Goal: Find specific page/section: Find specific page/section

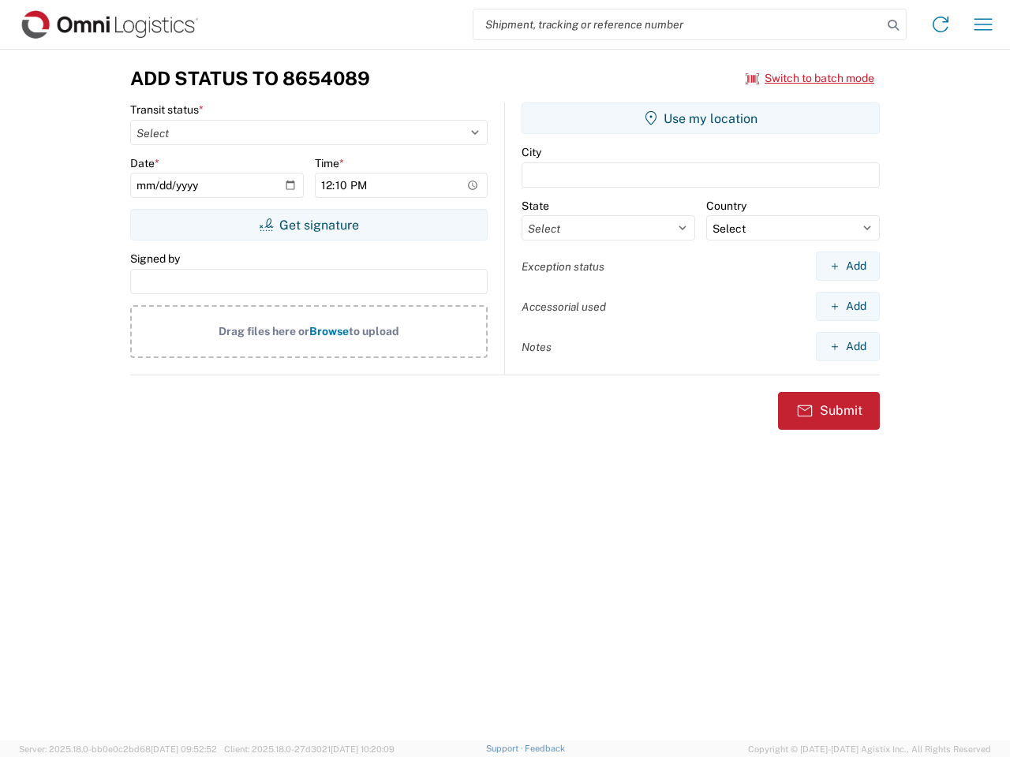
click at [678, 24] on input "search" at bounding box center [677, 24] width 409 height 30
click at [893, 25] on icon at bounding box center [893, 25] width 22 height 22
click at [940, 24] on icon at bounding box center [940, 24] width 25 height 25
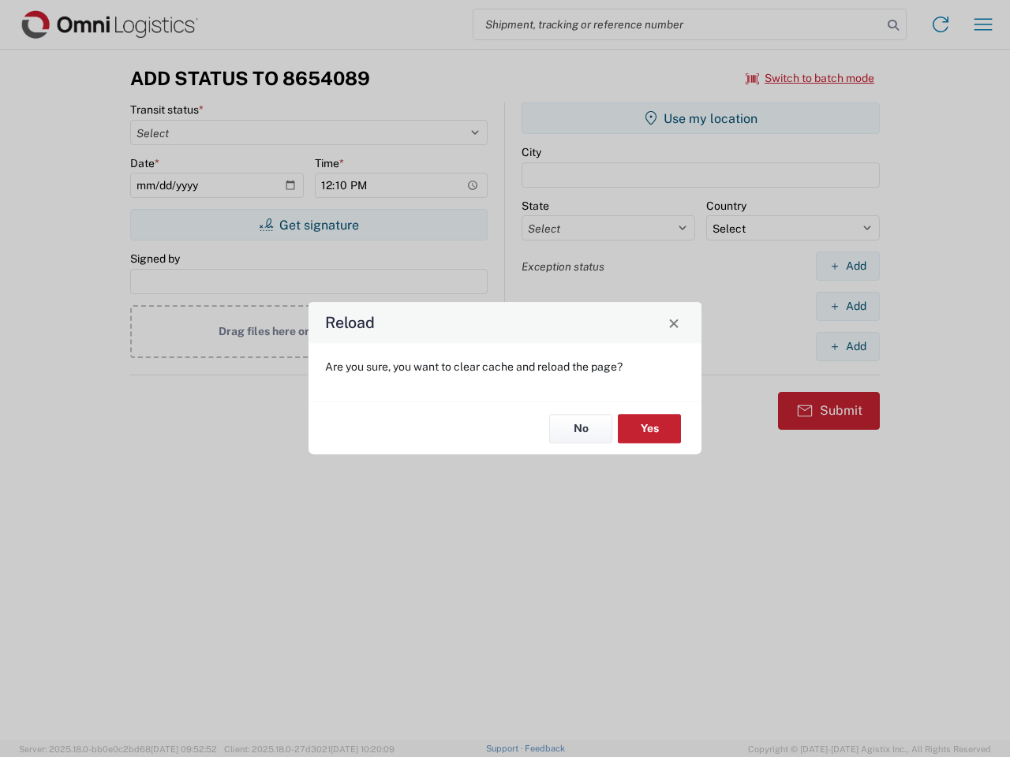
click at [983, 24] on div "Reload Are you sure, you want to clear cache and reload the page? No Yes" at bounding box center [505, 378] width 1010 height 757
click at [810, 78] on div "Reload Are you sure, you want to clear cache and reload the page? No Yes" at bounding box center [505, 378] width 1010 height 757
click at [308, 225] on div "Reload Are you sure, you want to clear cache and reload the page? No Yes" at bounding box center [505, 378] width 1010 height 757
click at [701, 118] on div "Reload Are you sure, you want to clear cache and reload the page? No Yes" at bounding box center [505, 378] width 1010 height 757
click at [847, 266] on div "Reload Are you sure, you want to clear cache and reload the page? No Yes" at bounding box center [505, 378] width 1010 height 757
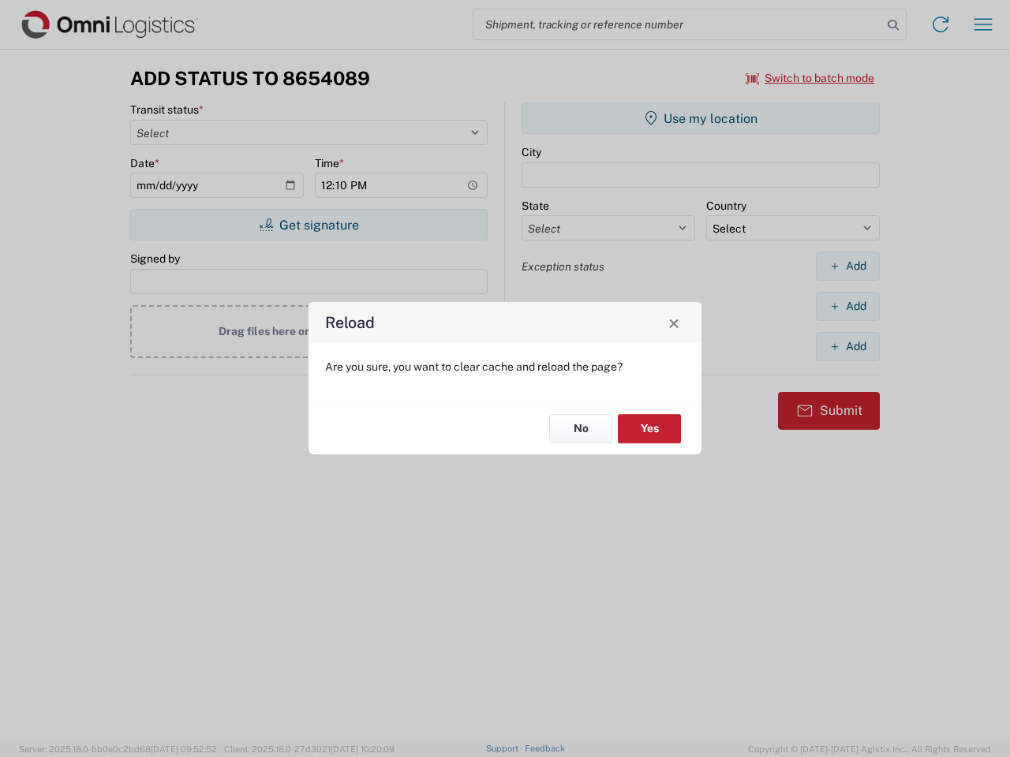
click at [847, 306] on div "Reload Are you sure, you want to clear cache and reload the page? No Yes" at bounding box center [505, 378] width 1010 height 757
click at [847, 346] on div "Reload Are you sure, you want to clear cache and reload the page? No Yes" at bounding box center [505, 378] width 1010 height 757
